Goal: Task Accomplishment & Management: Complete application form

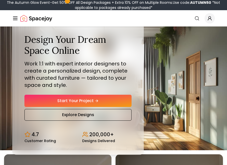
click at [92, 107] on link "Start Your Project" at bounding box center [77, 101] width 107 height 12
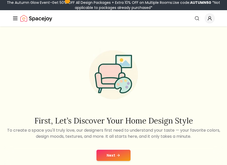
click at [119, 155] on icon at bounding box center [118, 155] width 2 height 0
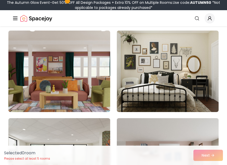
scroll to position [501, 0]
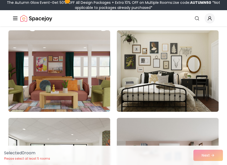
click at [189, 55] on img at bounding box center [168, 70] width 102 height 81
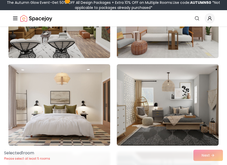
scroll to position [642, 0]
click at [186, 90] on img at bounding box center [168, 104] width 102 height 81
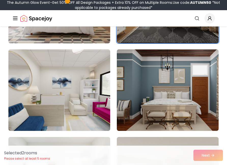
scroll to position [745, 0]
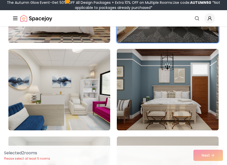
click at [71, 105] on img at bounding box center [59, 89] width 102 height 81
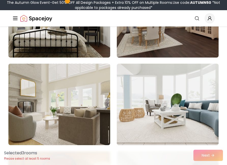
scroll to position [993, 0]
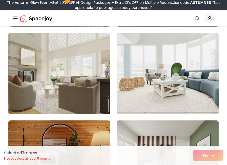
click at [186, 79] on img at bounding box center [168, 73] width 102 height 81
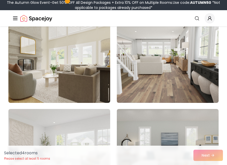
click at [193, 65] on img at bounding box center [168, 61] width 102 height 81
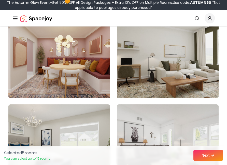
scroll to position [1828, 0]
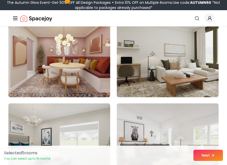
click at [79, 70] on img at bounding box center [59, 56] width 102 height 81
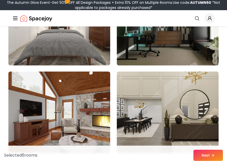
scroll to position [2559, 0]
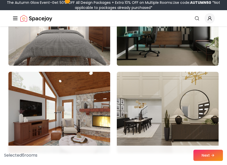
click at [177, 49] on img at bounding box center [168, 24] width 102 height 81
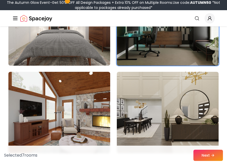
click at [212, 158] on button "Next" at bounding box center [208, 155] width 30 height 11
